Goal: Information Seeking & Learning: Learn about a topic

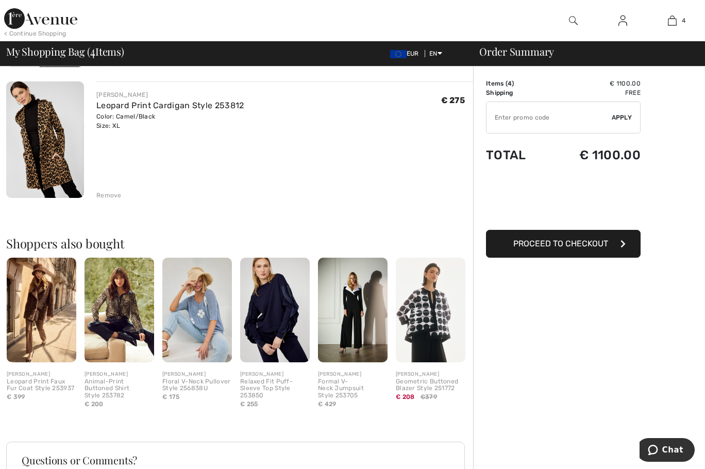
scroll to position [464, 0]
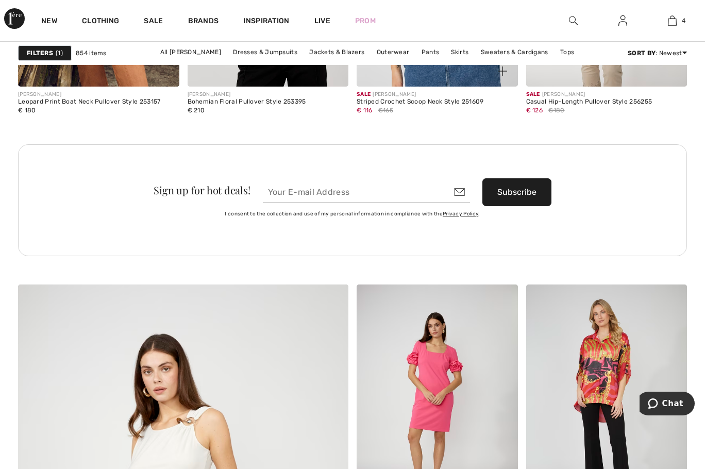
scroll to position [2525, 0]
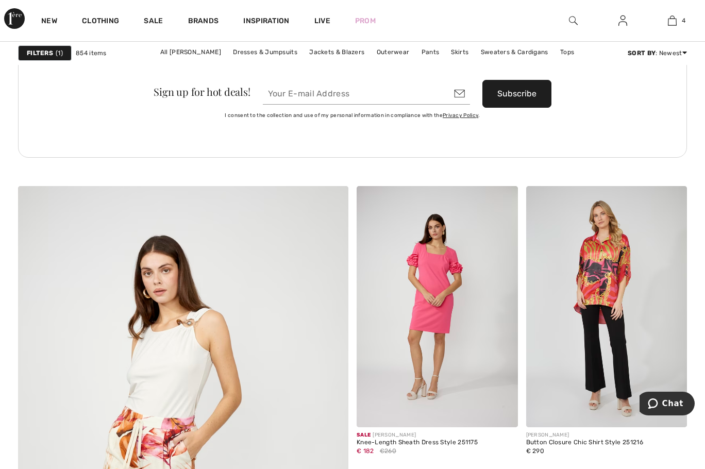
click at [367, 89] on input "email" at bounding box center [366, 94] width 207 height 22
type input "ebwahl2001@yahoo.de"
click at [528, 92] on button "Subscribe" at bounding box center [516, 94] width 69 height 28
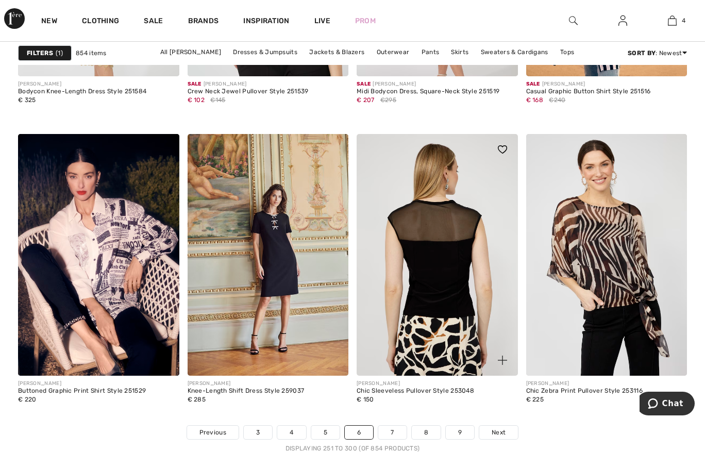
scroll to position [4638, 0]
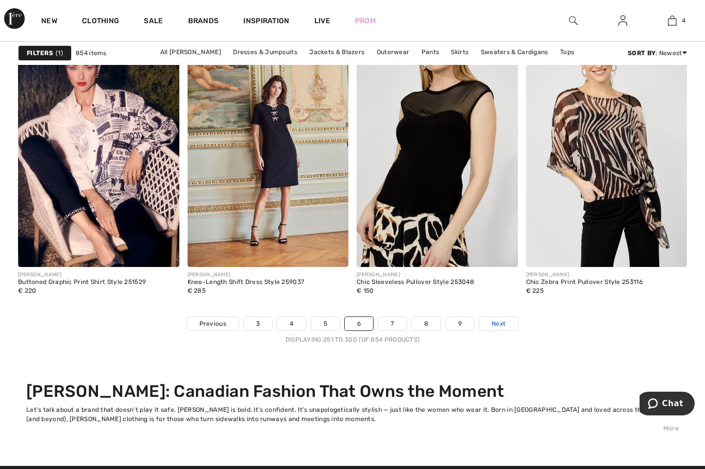
click at [507, 325] on link "Next" at bounding box center [498, 323] width 39 height 13
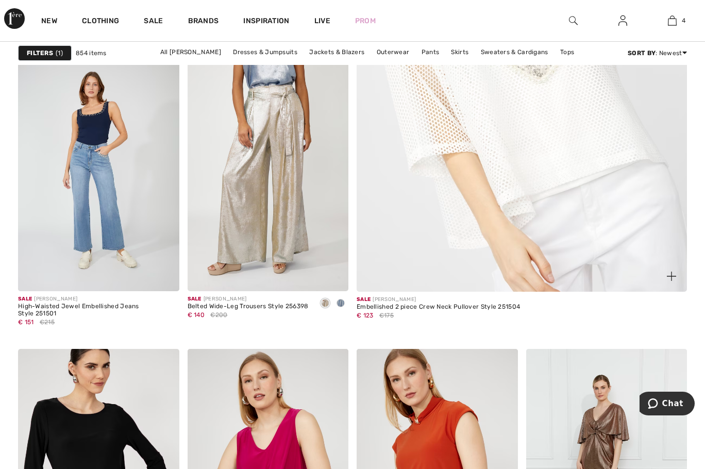
scroll to position [618, 0]
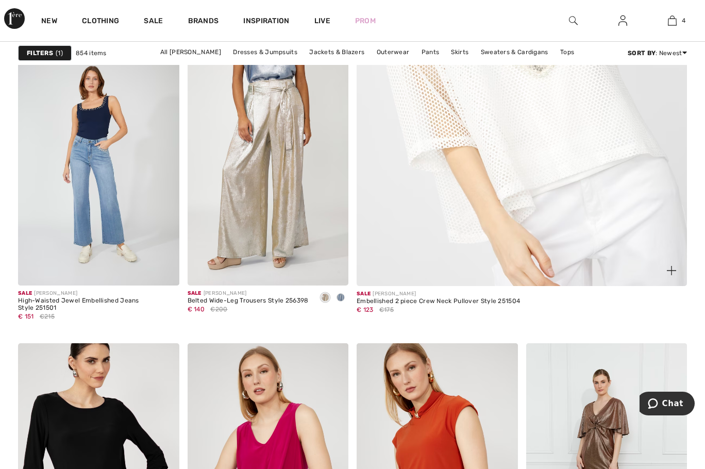
click at [500, 205] on img at bounding box center [522, 42] width 396 height 595
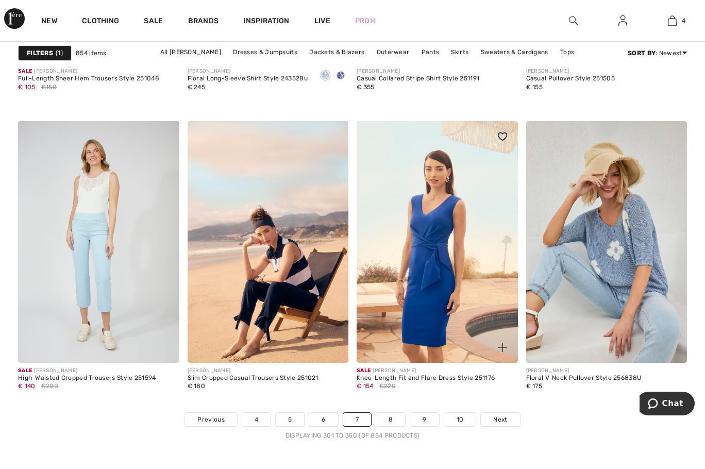
scroll to position [4638, 0]
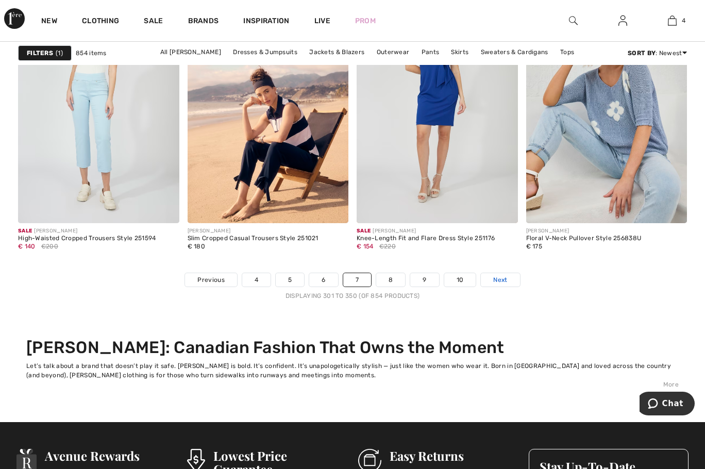
click at [504, 280] on span "Next" at bounding box center [500, 279] width 14 height 9
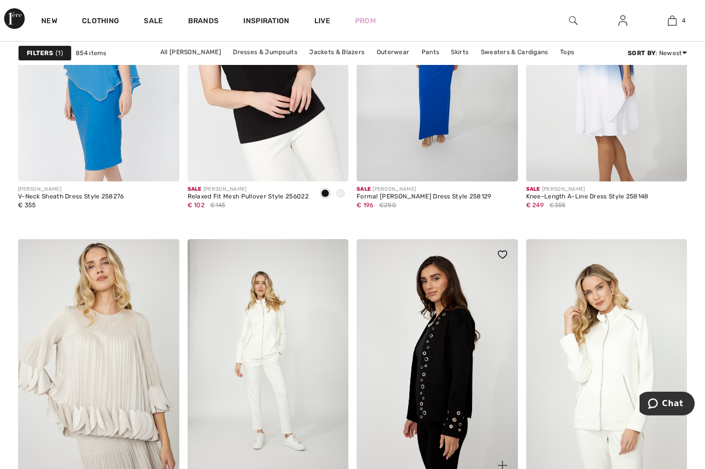
scroll to position [4534, 0]
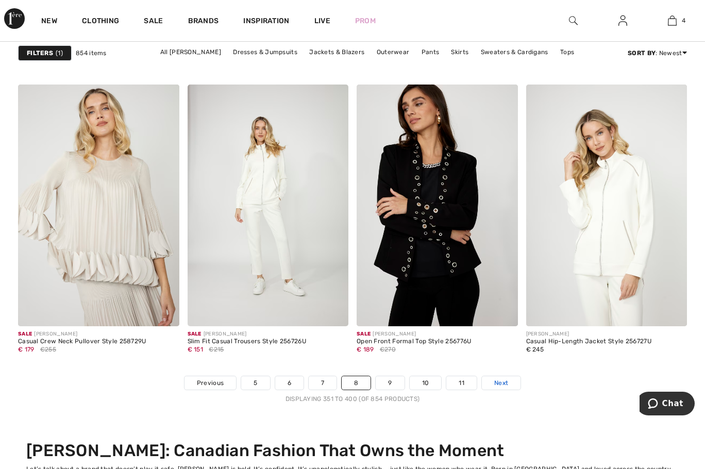
click at [499, 387] on link "Next" at bounding box center [501, 382] width 39 height 13
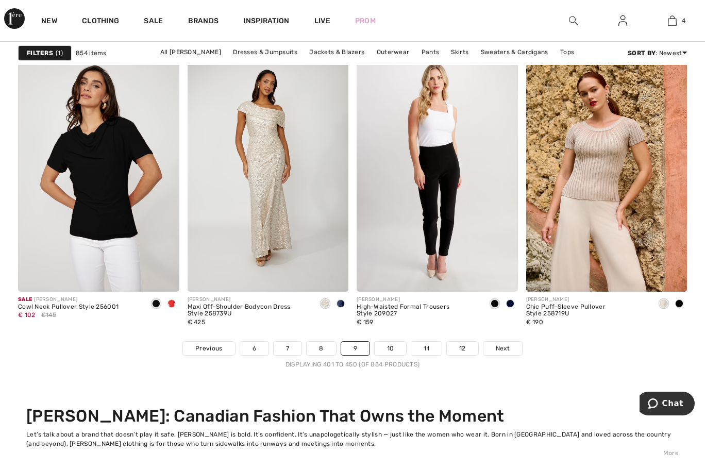
scroll to position [4689, 0]
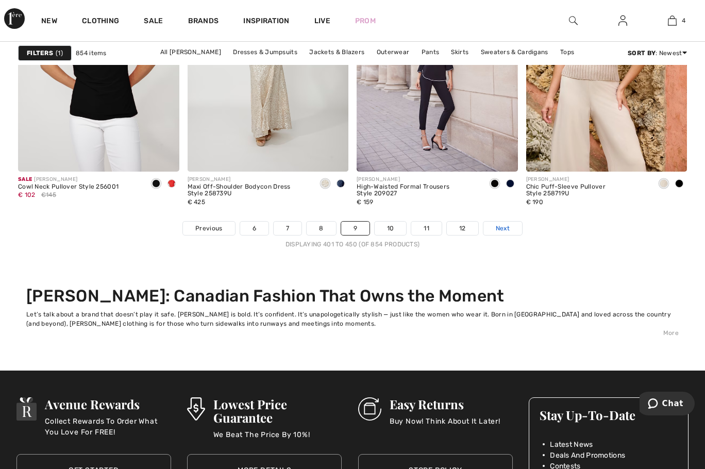
click at [500, 228] on span "Next" at bounding box center [503, 228] width 14 height 9
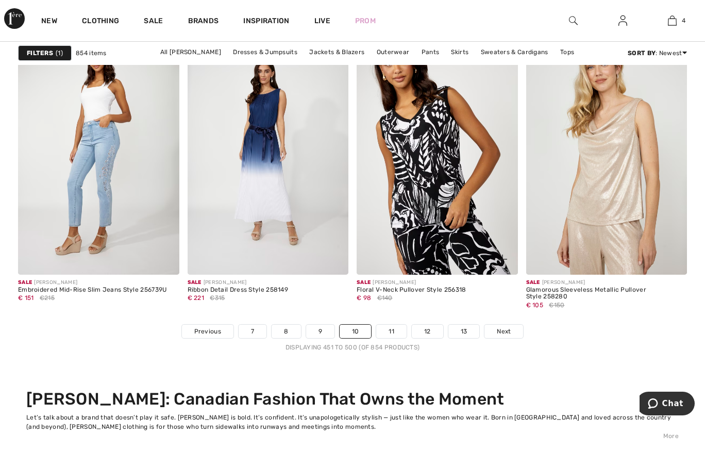
scroll to position [4741, 0]
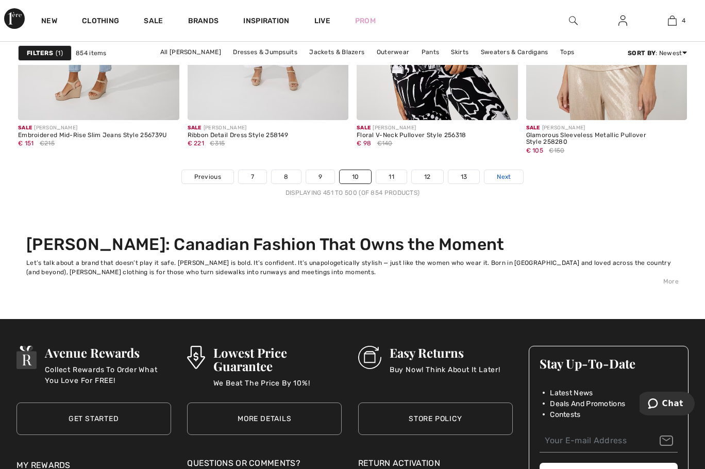
click at [500, 178] on span "Next" at bounding box center [504, 176] width 14 height 9
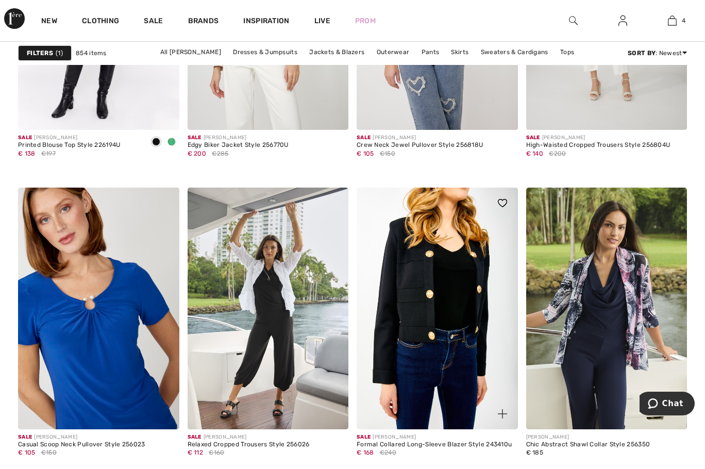
scroll to position [4586, 0]
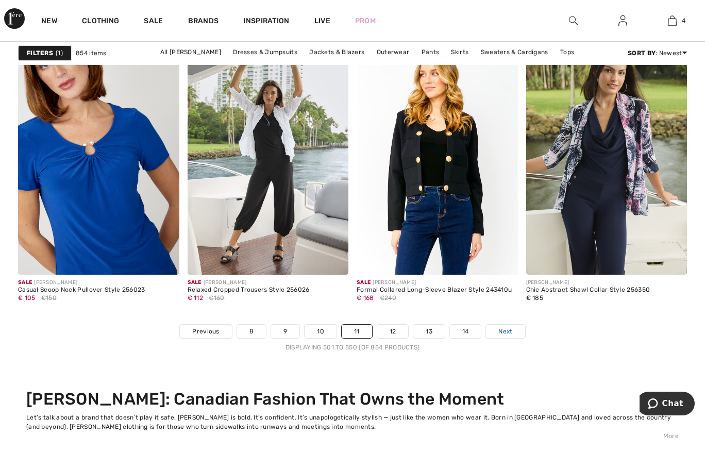
click at [512, 332] on span "Next" at bounding box center [505, 331] width 14 height 9
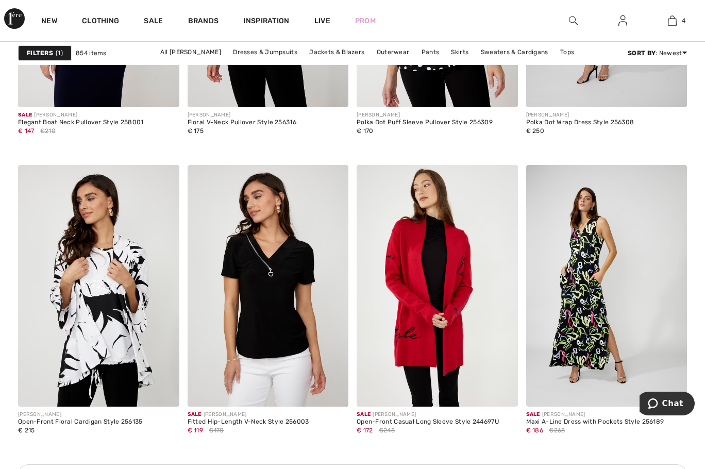
scroll to position [1185, 0]
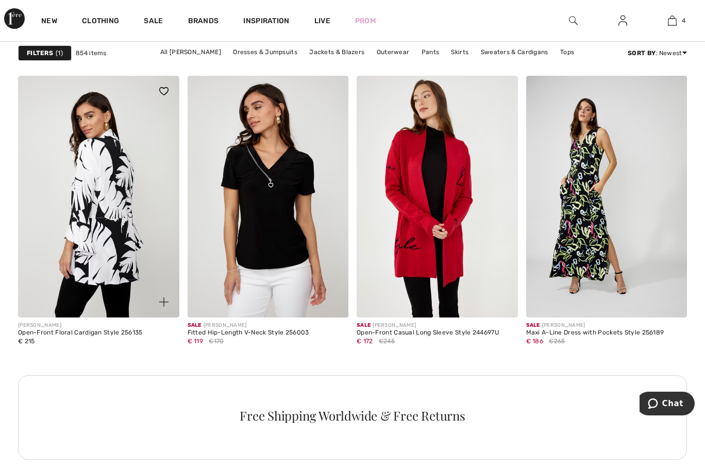
click at [109, 263] on img at bounding box center [98, 197] width 161 height 242
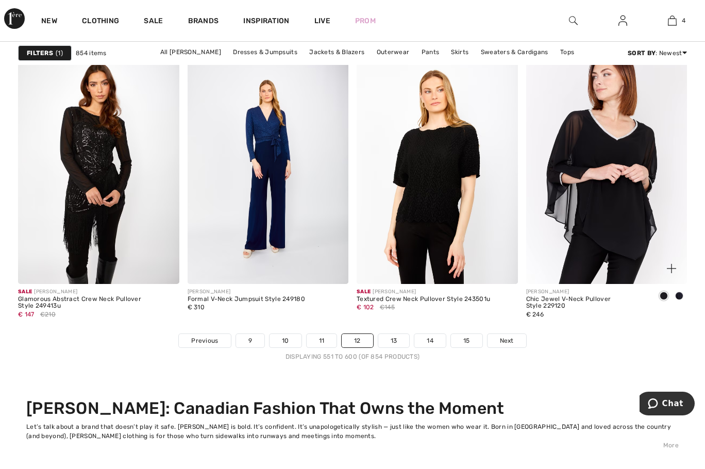
scroll to position [4689, 0]
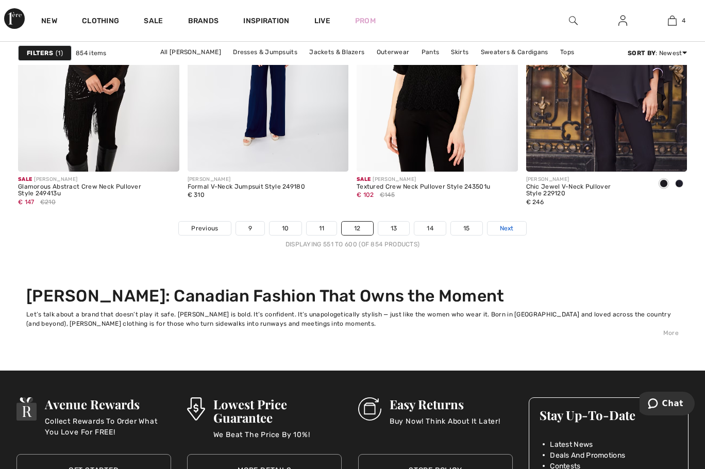
click at [510, 226] on span "Next" at bounding box center [507, 228] width 14 height 9
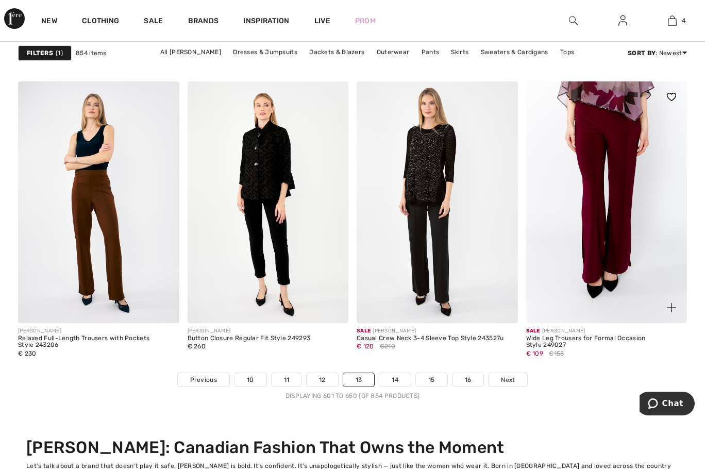
scroll to position [4638, 0]
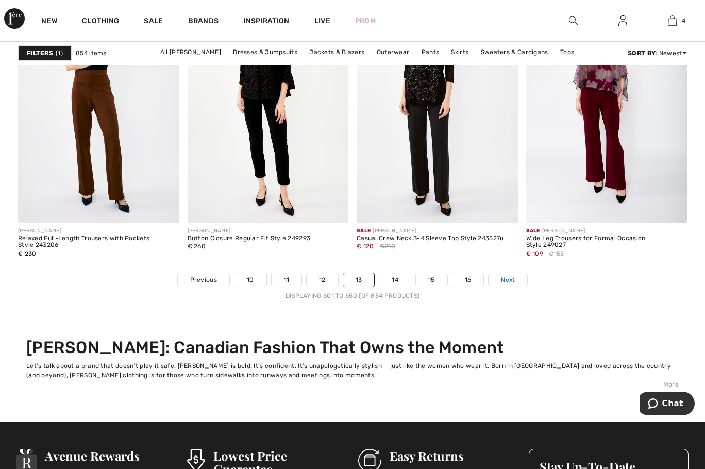
click at [514, 273] on link "Next" at bounding box center [507, 279] width 39 height 13
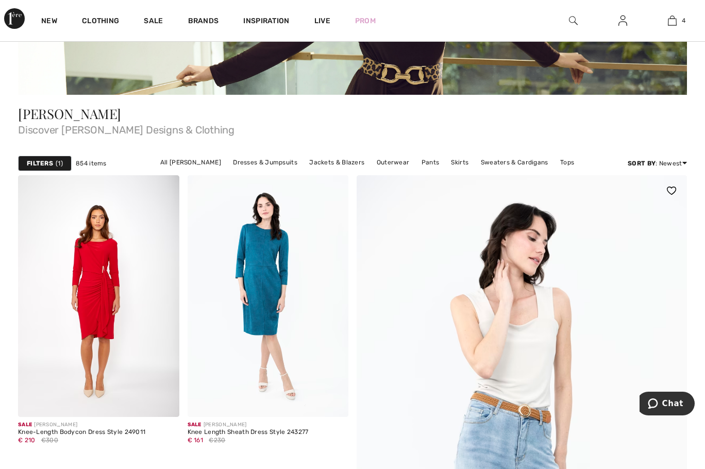
scroll to position [206, 0]
